Goal: Task Accomplishment & Management: Manage account settings

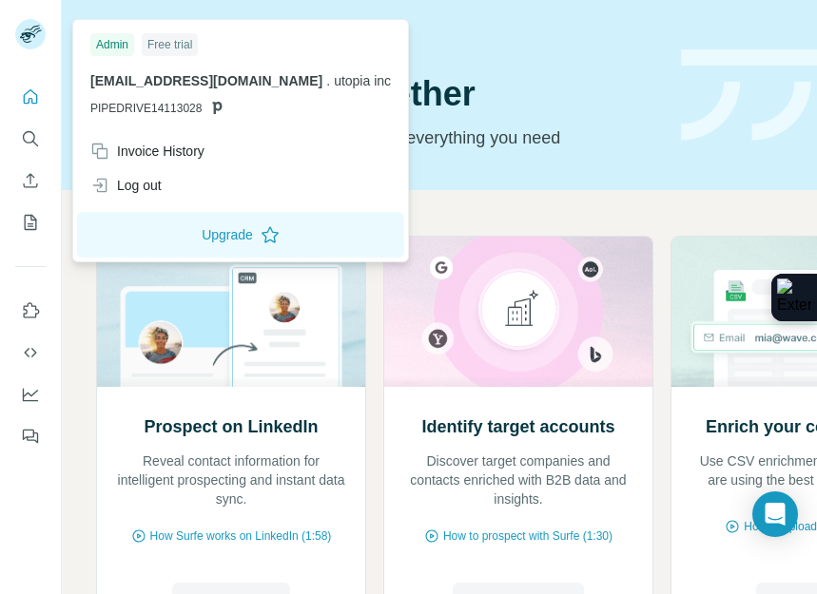
click at [27, 35] on icon at bounding box center [27, 37] width 15 height 10
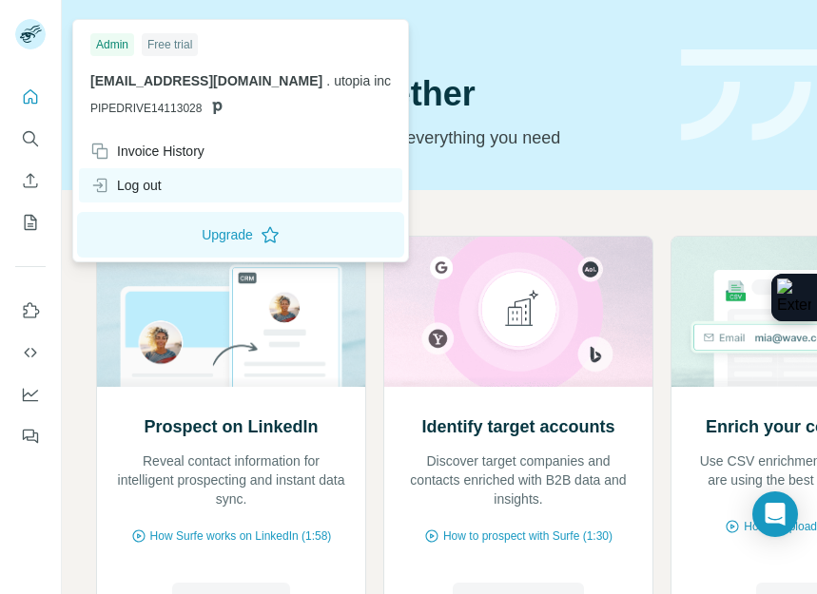
click at [152, 190] on div "Log out" at bounding box center [125, 185] width 71 height 19
click at [149, 183] on div "Log out" at bounding box center [125, 185] width 71 height 19
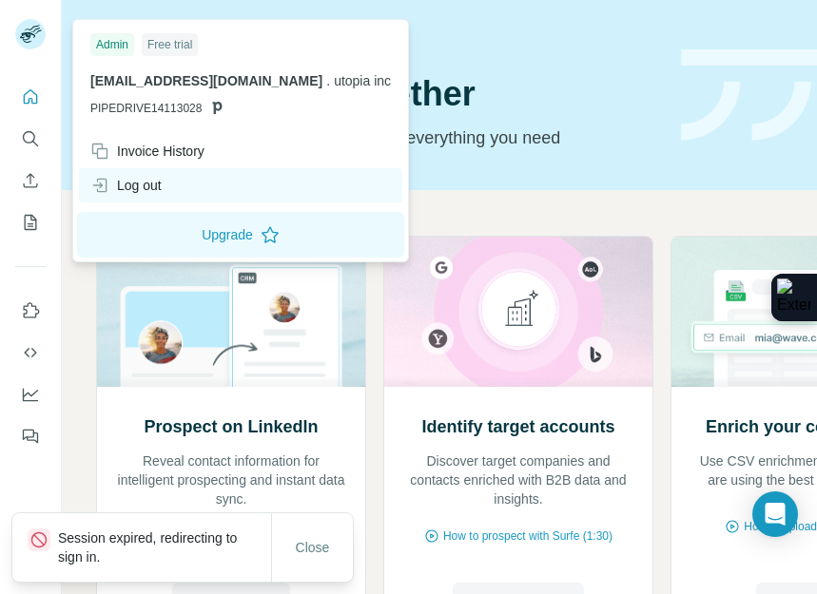
click at [108, 184] on icon at bounding box center [99, 185] width 19 height 19
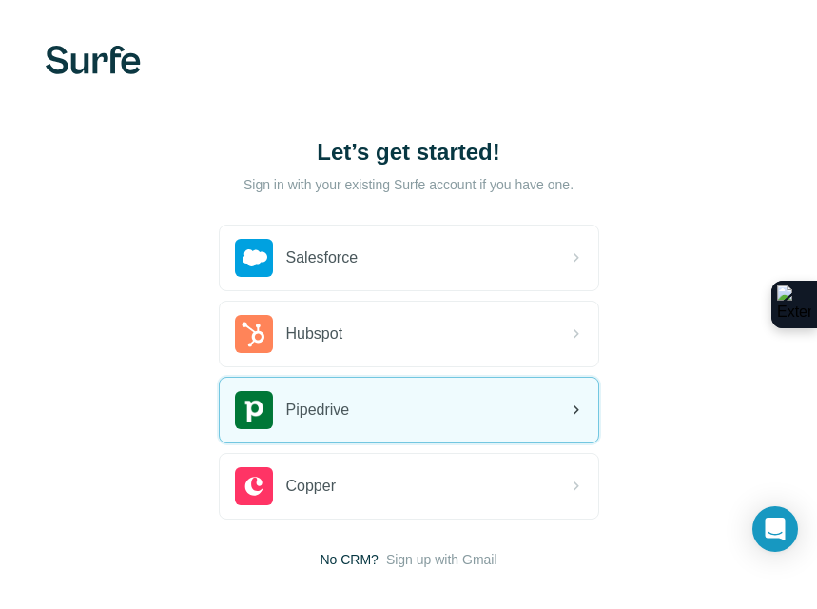
click at [340, 415] on span "Pipedrive" at bounding box center [318, 410] width 64 height 23
